Goal: Information Seeking & Learning: Find specific fact

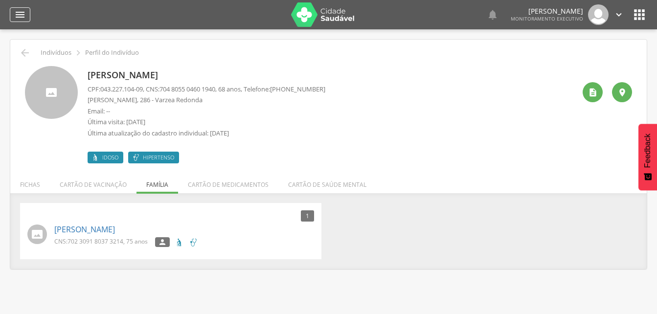
click at [20, 15] on icon "" at bounding box center [20, 15] width 12 height 12
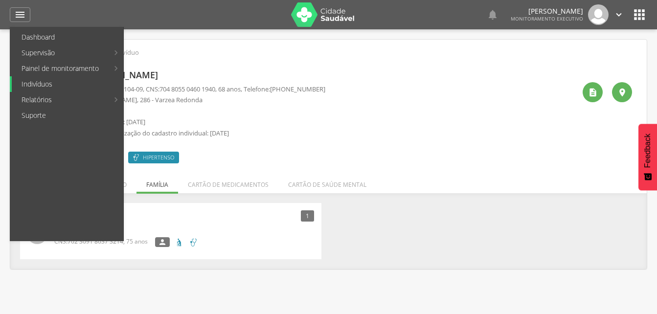
click at [44, 84] on link "Indivíduos" at bounding box center [67, 84] width 111 height 16
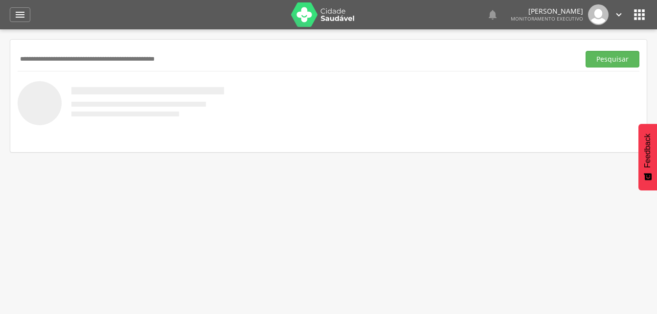
click at [34, 59] on input "text" at bounding box center [297, 59] width 558 height 17
type input "**********"
click at [600, 63] on button "Pesquisar" at bounding box center [612, 59] width 54 height 17
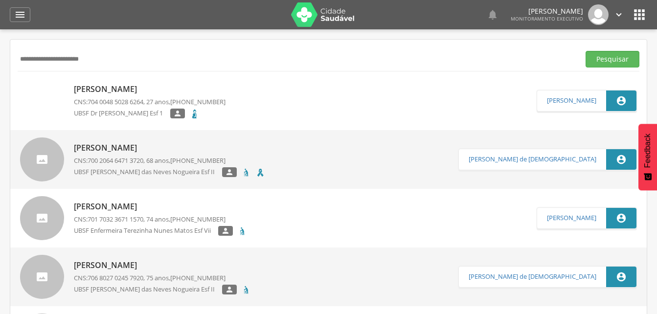
click at [143, 88] on p "Rubiana Bezerra da Silva" at bounding box center [150, 89] width 152 height 11
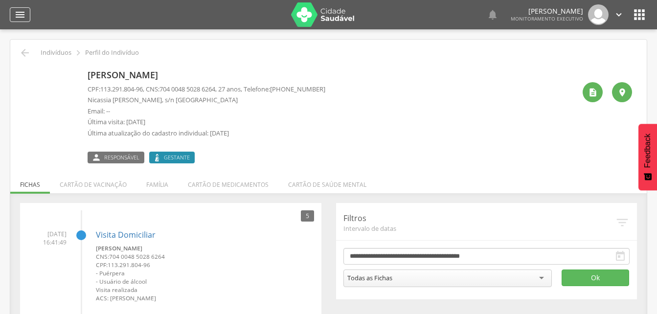
click at [23, 10] on icon "" at bounding box center [20, 15] width 12 height 12
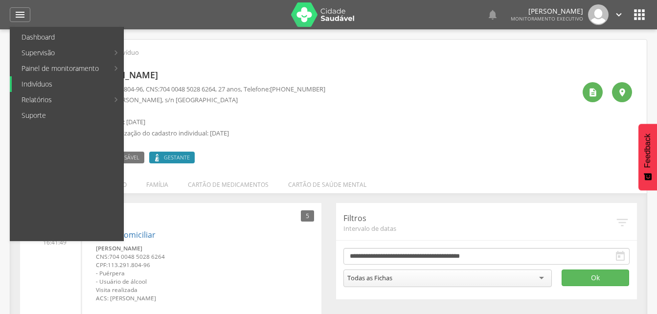
drag, startPoint x: 35, startPoint y: 87, endPoint x: 26, endPoint y: 86, distance: 8.4
click at [35, 87] on link "Indivíduos" at bounding box center [67, 84] width 111 height 16
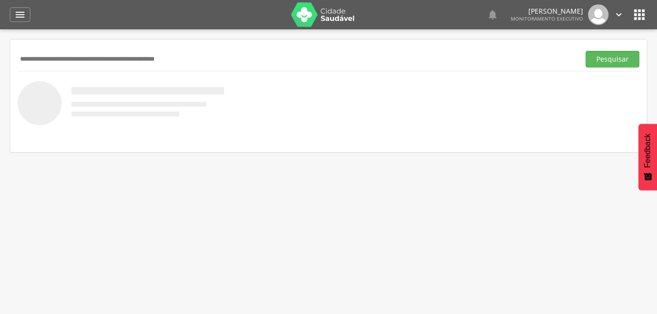
click at [49, 57] on input "text" at bounding box center [297, 59] width 558 height 17
click at [606, 57] on button "Pesquisar" at bounding box center [612, 59] width 54 height 17
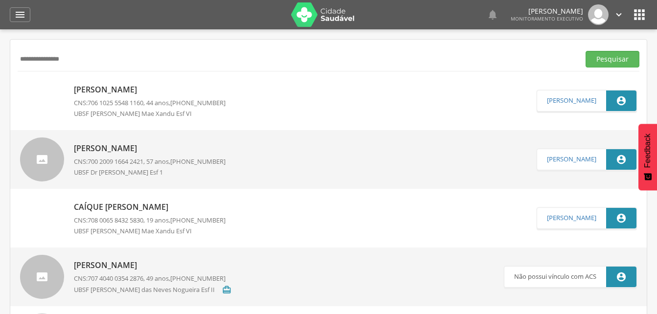
click at [138, 152] on p "Manoel Rodrigues de Melo" at bounding box center [150, 148] width 152 height 11
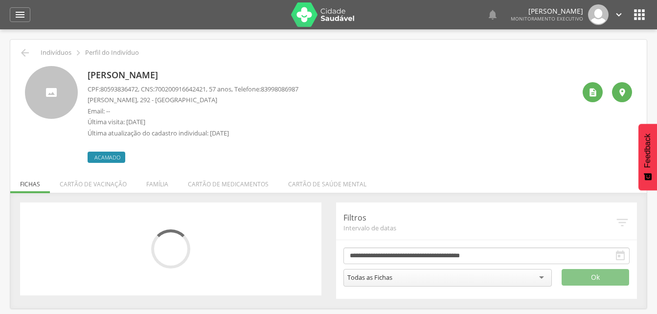
scroll to position [29, 0]
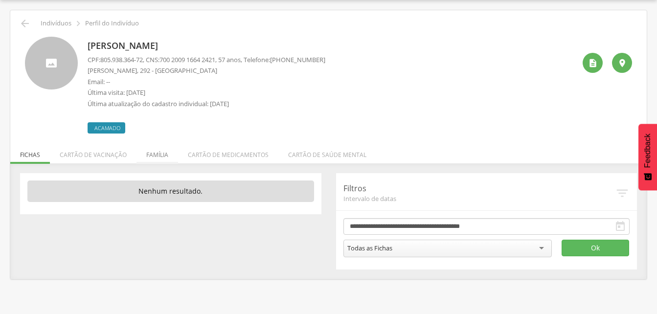
click at [159, 151] on li "Família" at bounding box center [157, 152] width 42 height 23
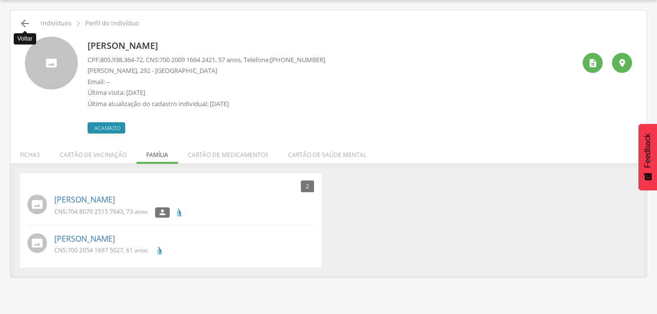
click at [25, 25] on icon "" at bounding box center [25, 24] width 12 height 12
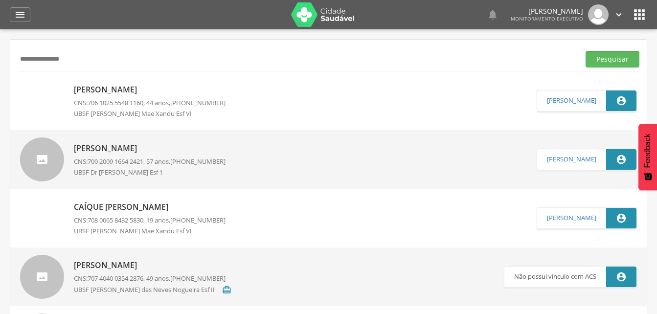
click at [88, 56] on input "**********" at bounding box center [297, 59] width 558 height 17
type input "*"
click at [601, 60] on button "Pesquisar" at bounding box center [612, 59] width 54 height 17
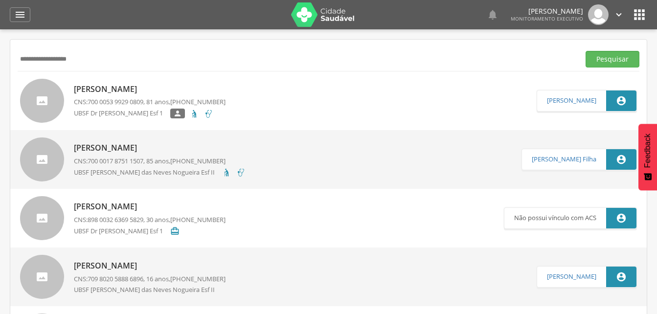
click at [88, 57] on input "**********" at bounding box center [297, 59] width 558 height 17
type input "*"
click at [44, 59] on input "text" at bounding box center [297, 59] width 558 height 17
type input "**********"
click at [611, 60] on button "Pesquisar" at bounding box center [612, 59] width 54 height 17
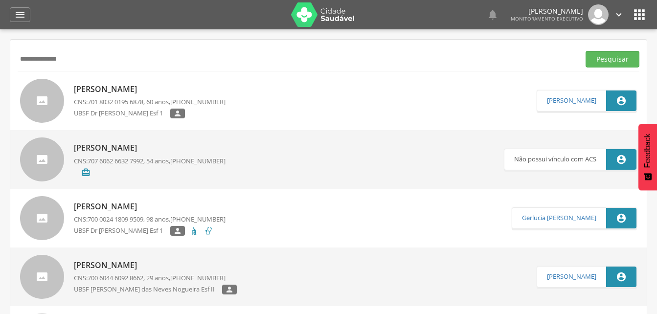
click at [107, 85] on p "Joseilda Farias de Oliveira Rafael" at bounding box center [150, 89] width 152 height 11
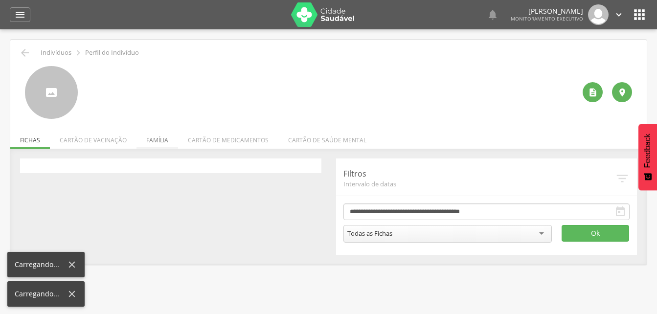
click at [156, 142] on li "Família" at bounding box center [157, 137] width 42 height 23
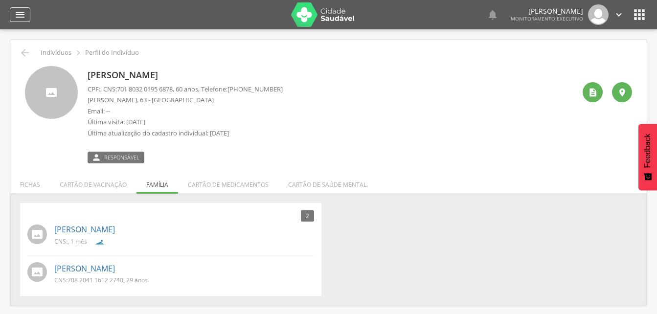
click at [23, 17] on icon "" at bounding box center [20, 15] width 12 height 12
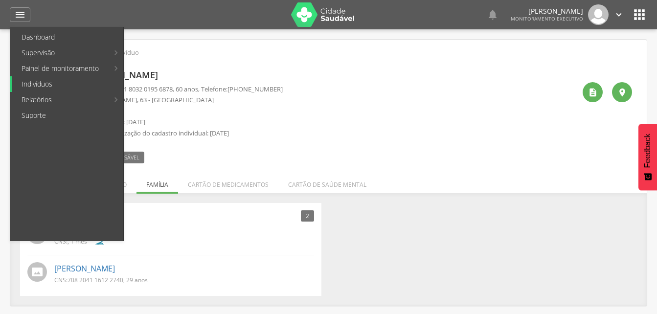
click at [49, 85] on link "Indivíduos" at bounding box center [67, 84] width 111 height 16
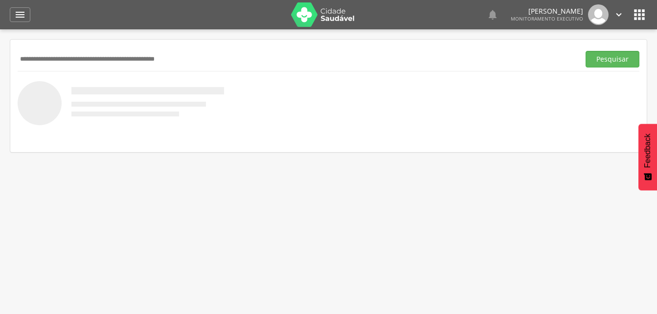
click at [33, 57] on input "text" at bounding box center [297, 59] width 558 height 17
type input "**********"
click at [598, 62] on button "Pesquisar" at bounding box center [612, 59] width 54 height 17
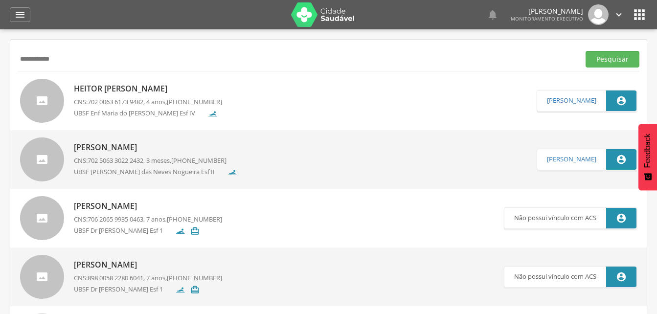
click at [140, 93] on p "Heitor Julio Amorim Tomaz da Silva" at bounding box center [148, 88] width 148 height 11
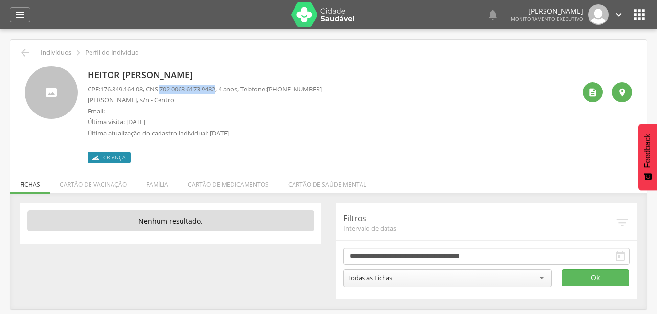
drag, startPoint x: 165, startPoint y: 87, endPoint x: 224, endPoint y: 86, distance: 59.7
click at [224, 86] on p "CPF: 176.849.164-08 , CNS: 702 0063 6173 9482 , 4 anos, Telefone: (83) 99818-58…" at bounding box center [205, 89] width 234 height 9
drag, startPoint x: 224, startPoint y: 86, endPoint x: 191, endPoint y: 90, distance: 33.6
copy p "702 0063 6173 9482"
click at [154, 186] on li "Família" at bounding box center [157, 182] width 42 height 23
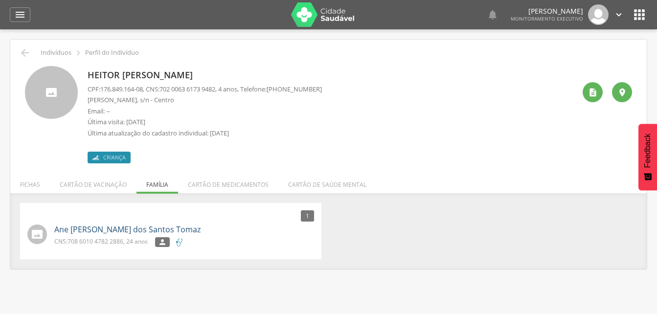
click at [127, 229] on link "Ane Giselle Amorim dos Santos Tomaz" at bounding box center [127, 229] width 146 height 11
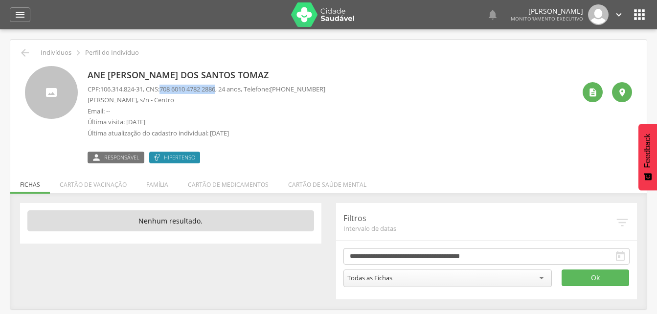
drag, startPoint x: 166, startPoint y: 90, endPoint x: 225, endPoint y: 90, distance: 59.2
click at [225, 90] on p "CPF: 106.314.824-31 , CNS: 708 6010 4782 2886 , 24 anos, Telefone: (83) 99818-5…" at bounding box center [207, 89] width 238 height 9
drag, startPoint x: 225, startPoint y: 90, endPoint x: 196, endPoint y: 89, distance: 28.9
copy span "708 6010 4782 2886"
click at [22, 48] on icon "" at bounding box center [25, 53] width 12 height 12
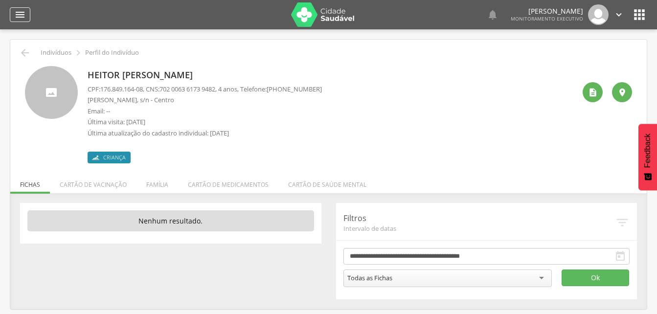
click at [18, 13] on icon "" at bounding box center [20, 15] width 12 height 12
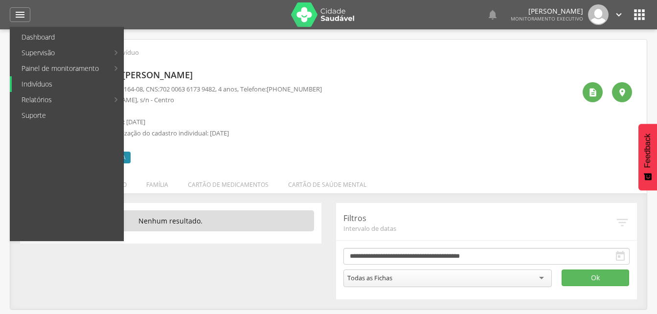
click at [32, 85] on link "Indivíduos" at bounding box center [67, 84] width 111 height 16
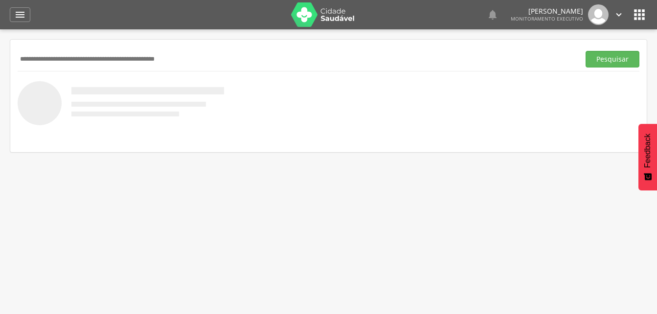
paste input "**********"
click at [598, 62] on button "Pesquisar" at bounding box center [612, 59] width 54 height 17
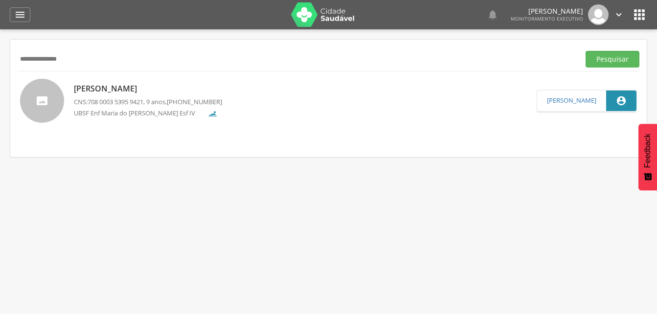
click at [132, 88] on p "Davi Lucca Almeida Santos" at bounding box center [148, 88] width 148 height 11
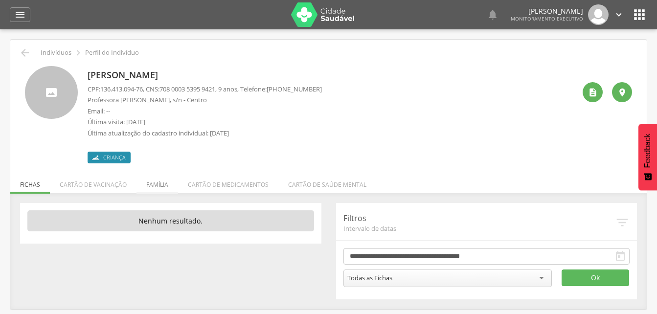
click at [156, 184] on li "Família" at bounding box center [157, 182] width 42 height 23
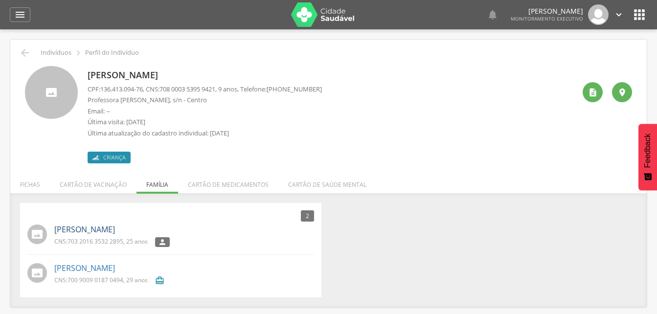
click at [115, 229] on link "[PERSON_NAME]" at bounding box center [84, 229] width 61 height 11
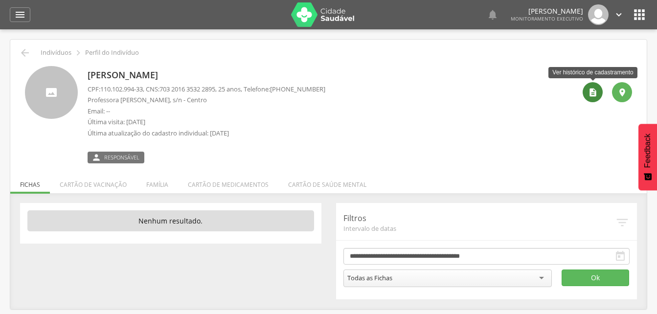
click at [593, 91] on icon "" at bounding box center [593, 93] width 10 height 10
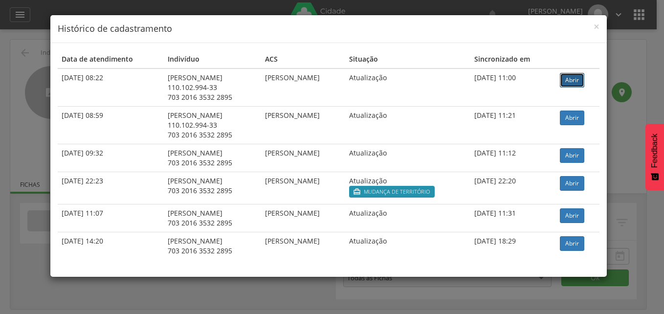
click at [575, 76] on link "Abrir" at bounding box center [572, 80] width 24 height 15
click at [596, 28] on span "×" at bounding box center [596, 27] width 6 height 14
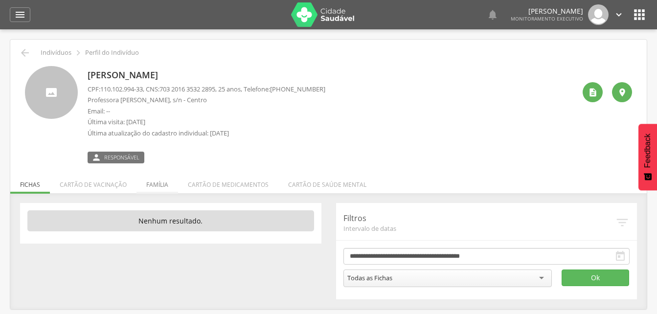
click at [159, 187] on li "Família" at bounding box center [157, 182] width 42 height 23
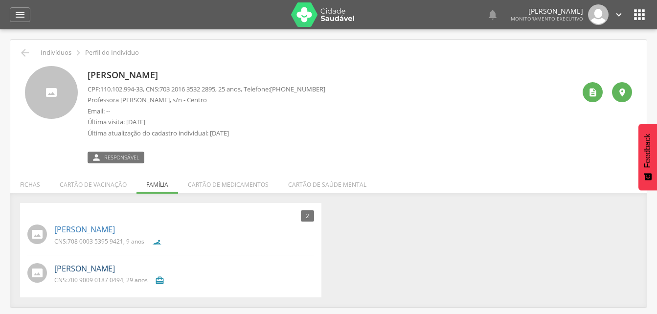
click at [90, 270] on link "[PERSON_NAME]" at bounding box center [84, 268] width 61 height 11
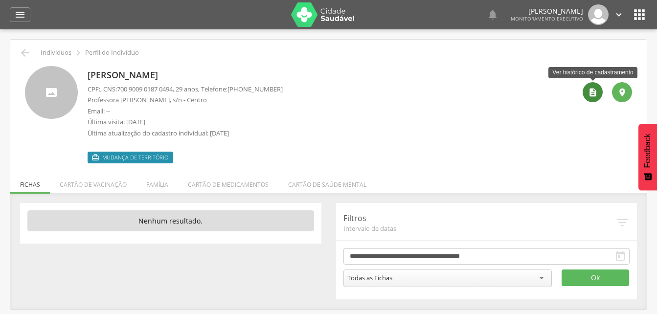
click at [590, 92] on icon "" at bounding box center [593, 93] width 10 height 10
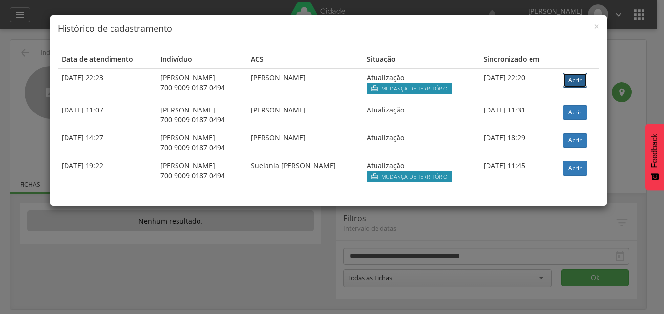
click at [574, 79] on link "Abrir" at bounding box center [575, 80] width 24 height 15
click at [589, 26] on h4 "Histórico de cadastramento" at bounding box center [329, 28] width 542 height 13
click at [595, 27] on span "×" at bounding box center [596, 27] width 6 height 14
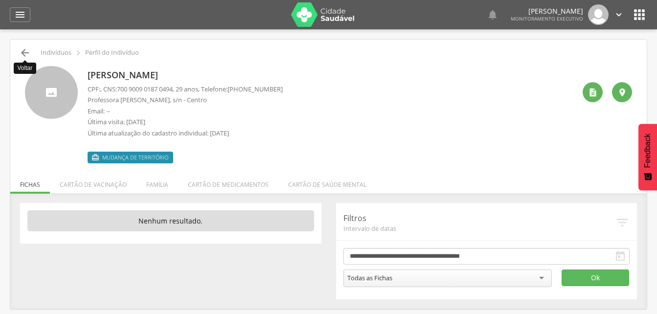
click at [26, 48] on icon "" at bounding box center [25, 53] width 12 height 12
click at [27, 54] on icon "" at bounding box center [25, 53] width 12 height 12
click at [26, 52] on icon "" at bounding box center [25, 53] width 12 height 12
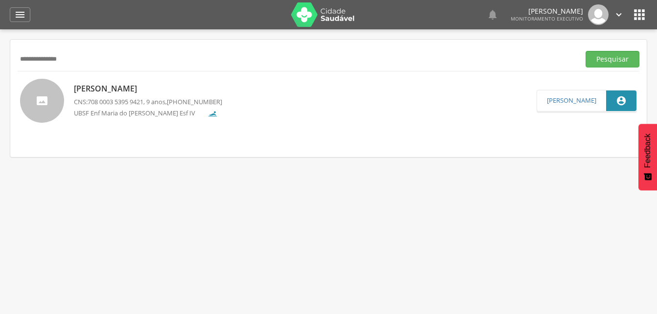
click at [82, 62] on input "**********" at bounding box center [297, 59] width 558 height 17
type input "*"
drag, startPoint x: 604, startPoint y: 57, endPoint x: 563, endPoint y: 68, distance: 42.6
click at [604, 57] on button "Pesquisar" at bounding box center [612, 59] width 54 height 17
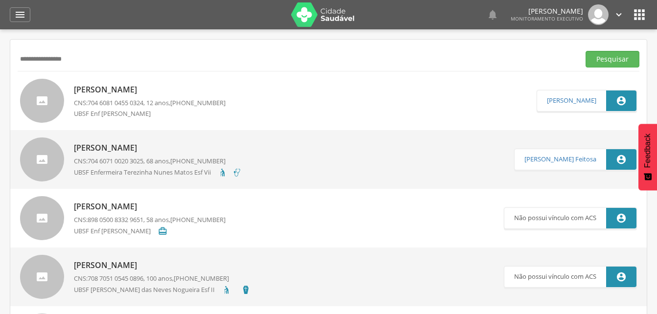
click at [23, 58] on input "**********" at bounding box center [297, 59] width 558 height 17
type input "**********"
click at [603, 65] on button "Pesquisar" at bounding box center [612, 59] width 54 height 17
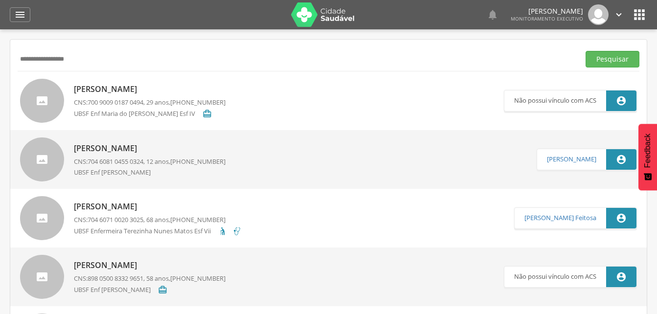
click at [158, 88] on p "[PERSON_NAME]" at bounding box center [150, 89] width 152 height 11
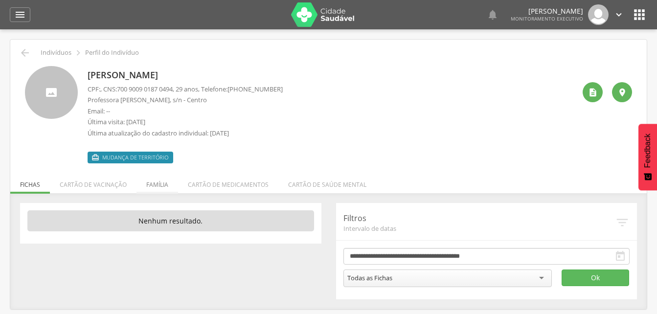
click at [157, 185] on li "Família" at bounding box center [157, 182] width 42 height 23
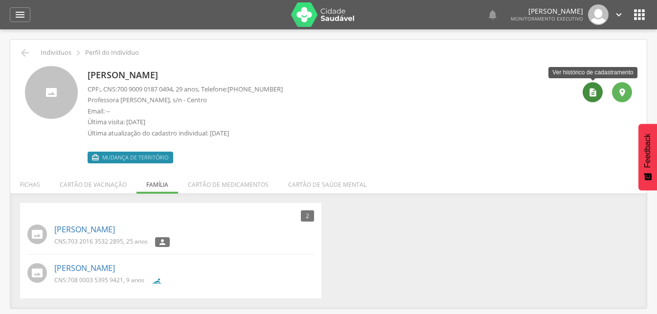
click at [589, 91] on icon "" at bounding box center [593, 93] width 10 height 10
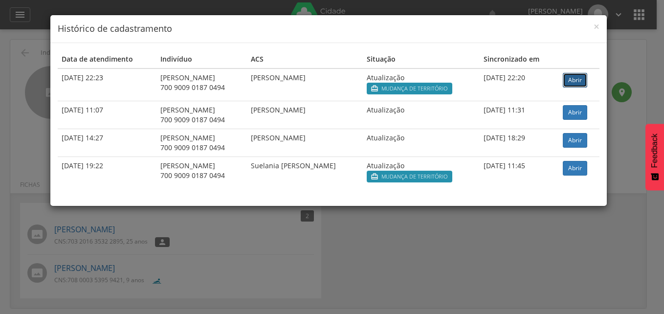
click at [576, 78] on link "Abrir" at bounding box center [575, 80] width 24 height 15
click at [596, 24] on span "×" at bounding box center [596, 27] width 6 height 14
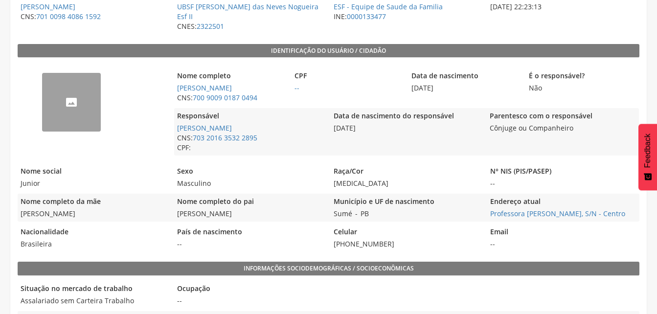
scroll to position [49, 0]
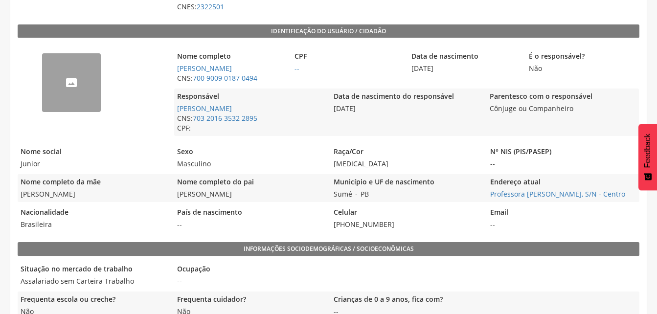
scroll to position [209, 0]
